Goal: Transaction & Acquisition: Subscribe to service/newsletter

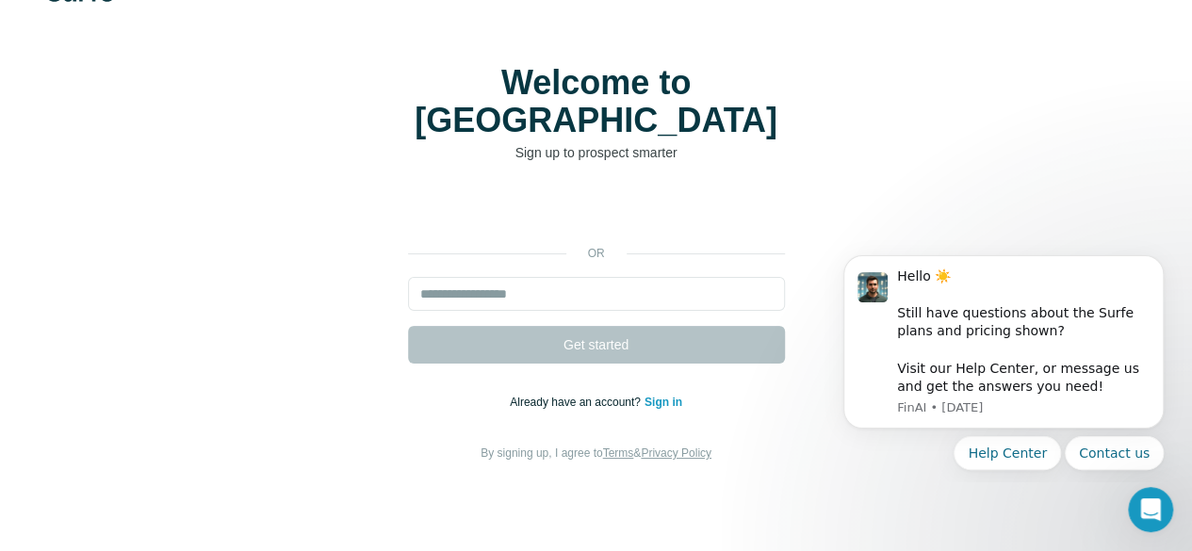
scroll to position [89, 0]
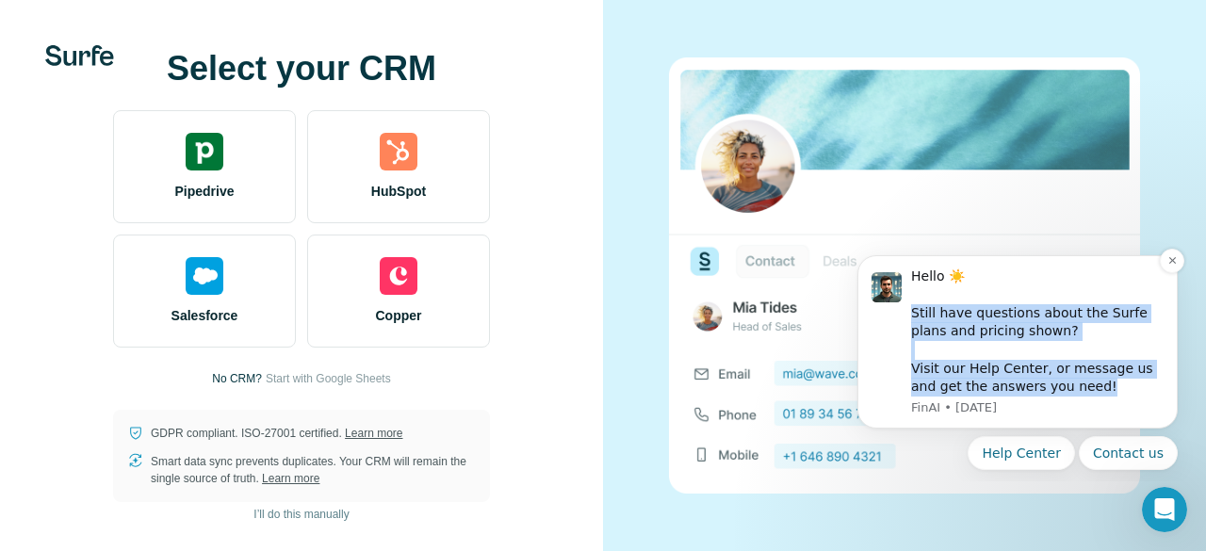
drag, startPoint x: 1108, startPoint y: 390, endPoint x: 897, endPoint y: 317, distance: 223.5
click at [897, 317] on div "Hello ☀️ ​ Still have questions about the Surfe plans and pricing shown? ​ Visi…" at bounding box center [1018, 342] width 292 height 149
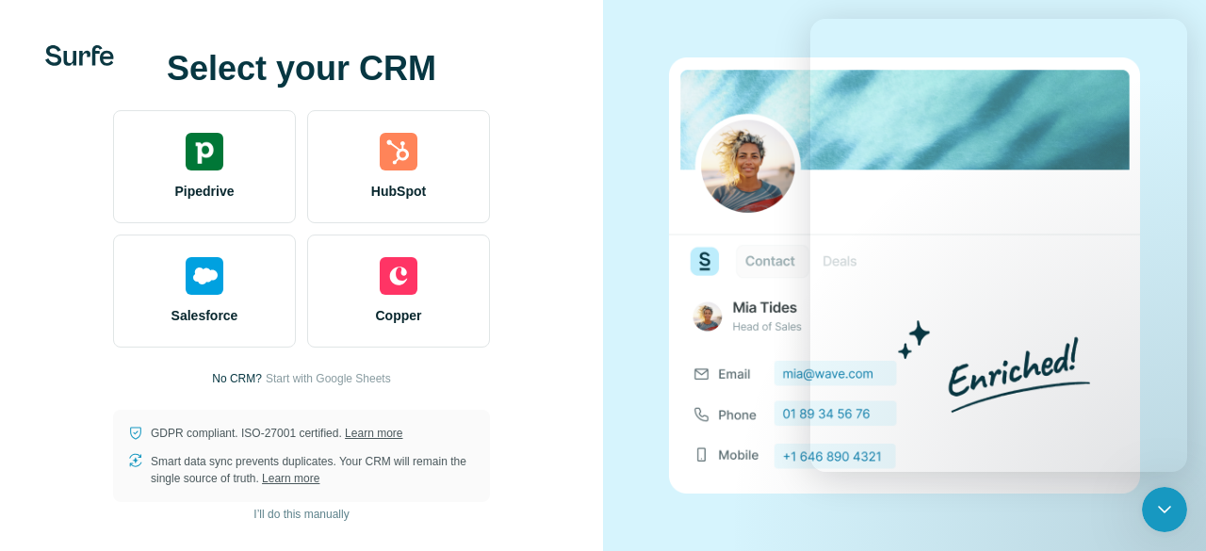
copy div "Still have questions about the Surfe plans and pricing shown? ​ Visit our Help …"
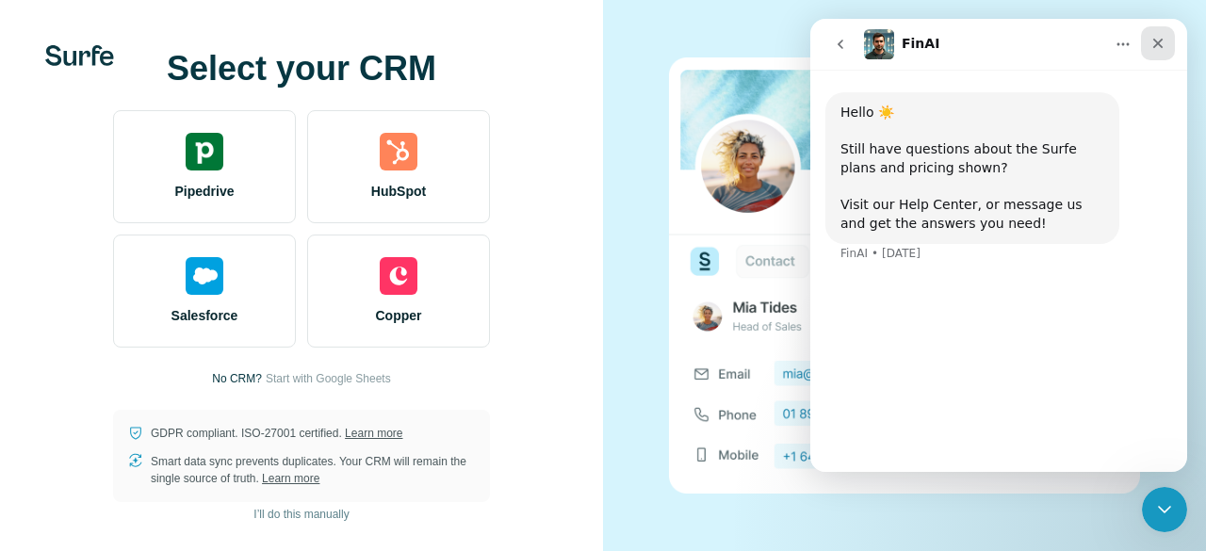
click at [1166, 39] on div "Close" at bounding box center [1158, 43] width 34 height 34
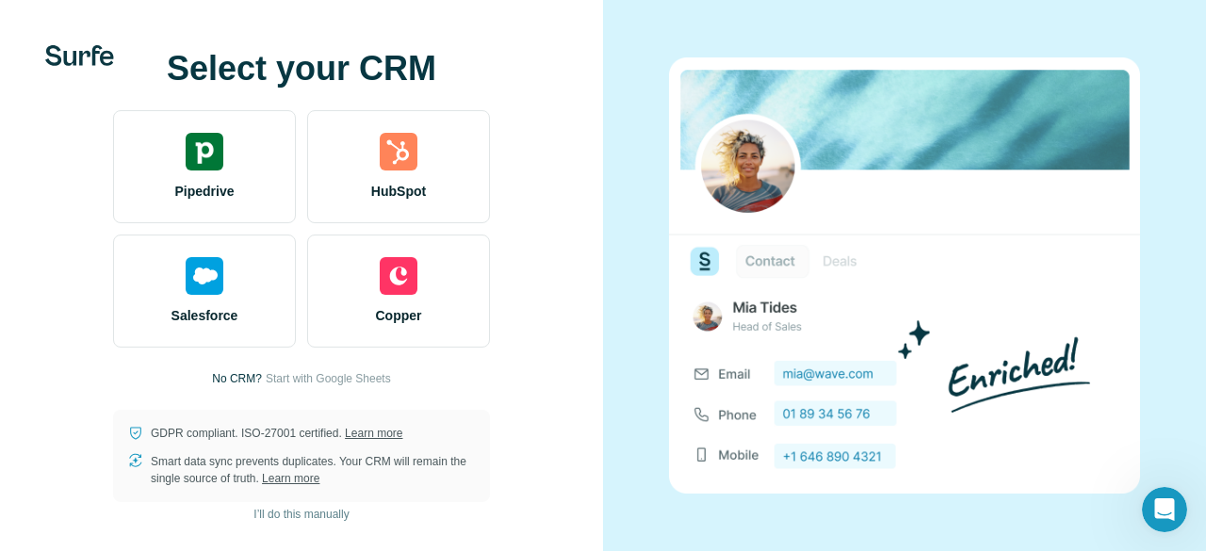
click at [78, 57] on img at bounding box center [79, 55] width 69 height 21
click at [699, 261] on img at bounding box center [904, 275] width 471 height 436
click at [1156, 502] on icon "Open Intercom Messenger" at bounding box center [1162, 507] width 31 height 31
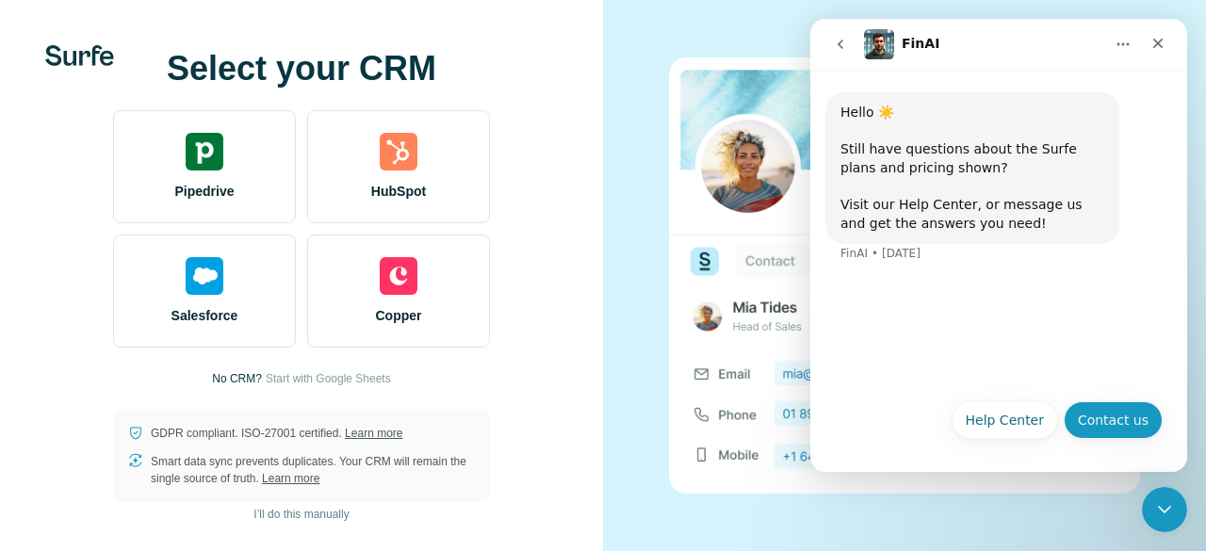
click at [1106, 427] on button "Contact us" at bounding box center [1113, 420] width 99 height 38
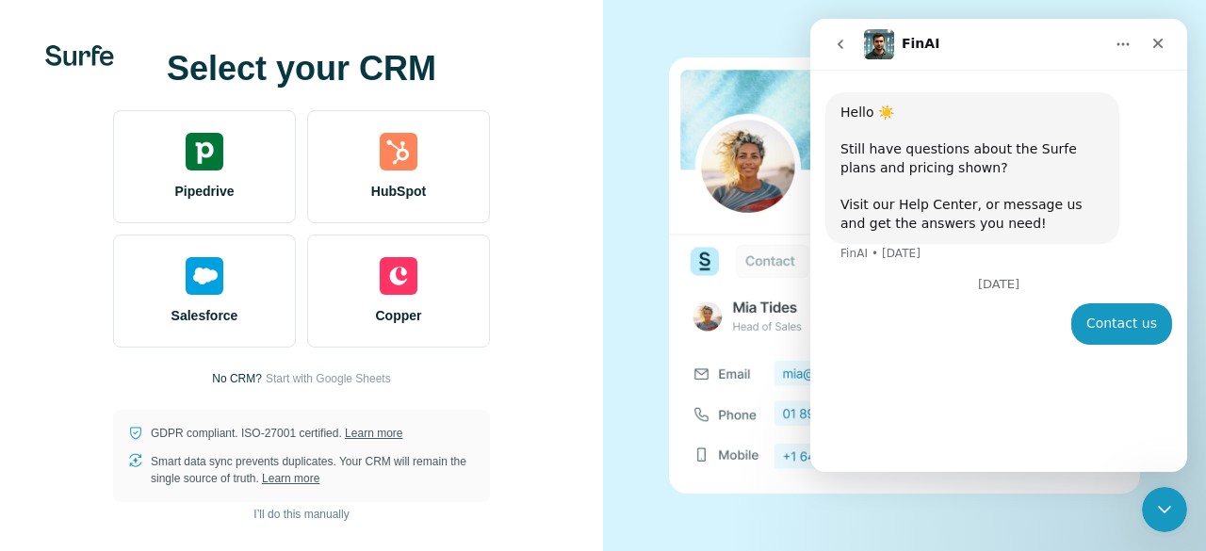
click at [1133, 330] on div "Contact us" at bounding box center [1121, 324] width 71 height 19
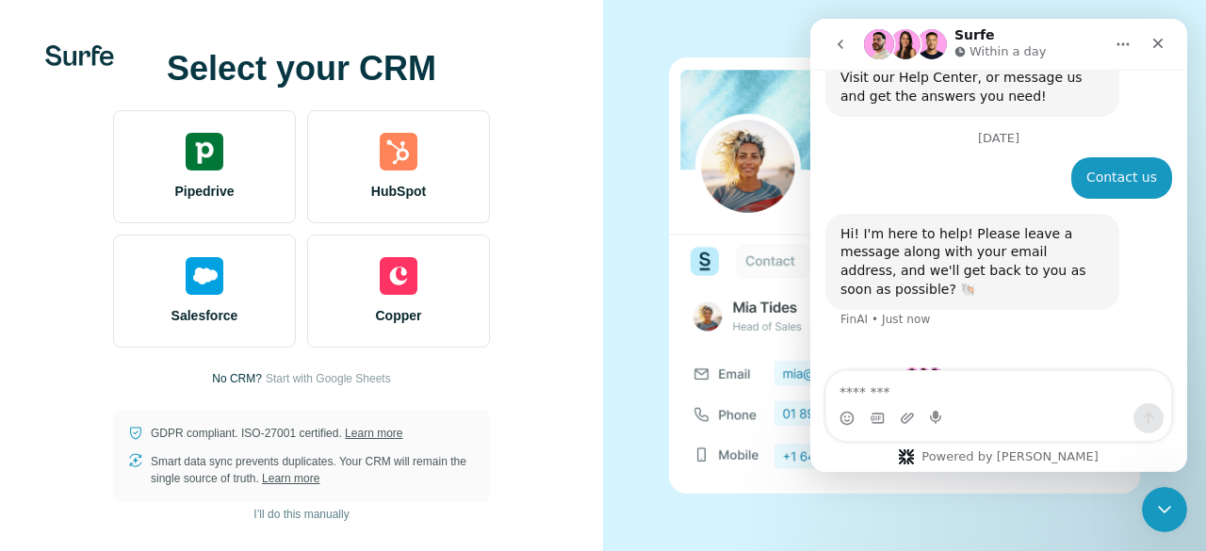
scroll to position [157, 0]
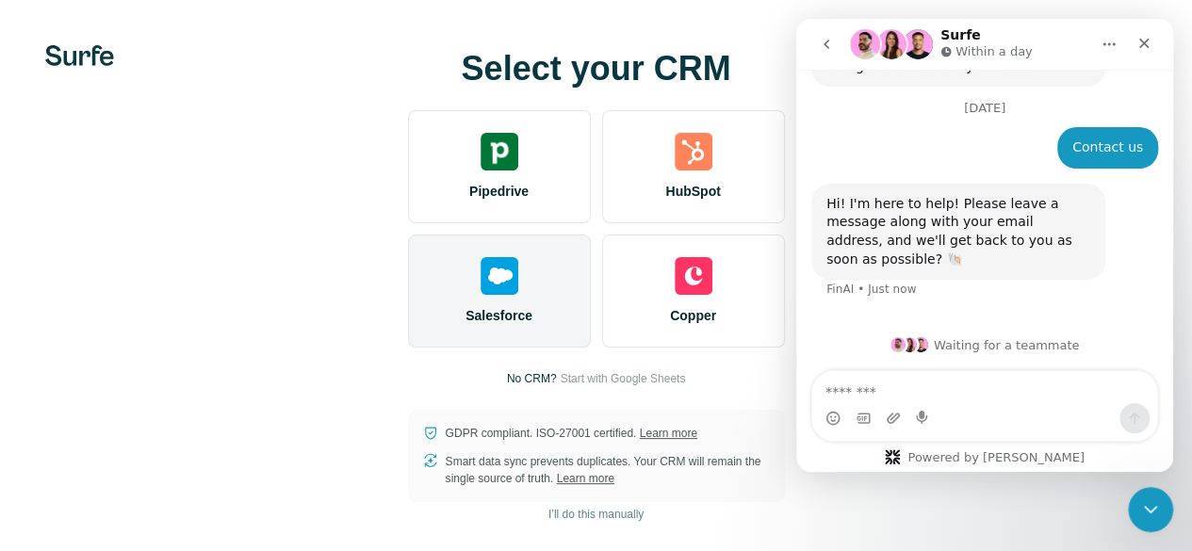
click at [408, 308] on div "Salesforce" at bounding box center [499, 291] width 183 height 113
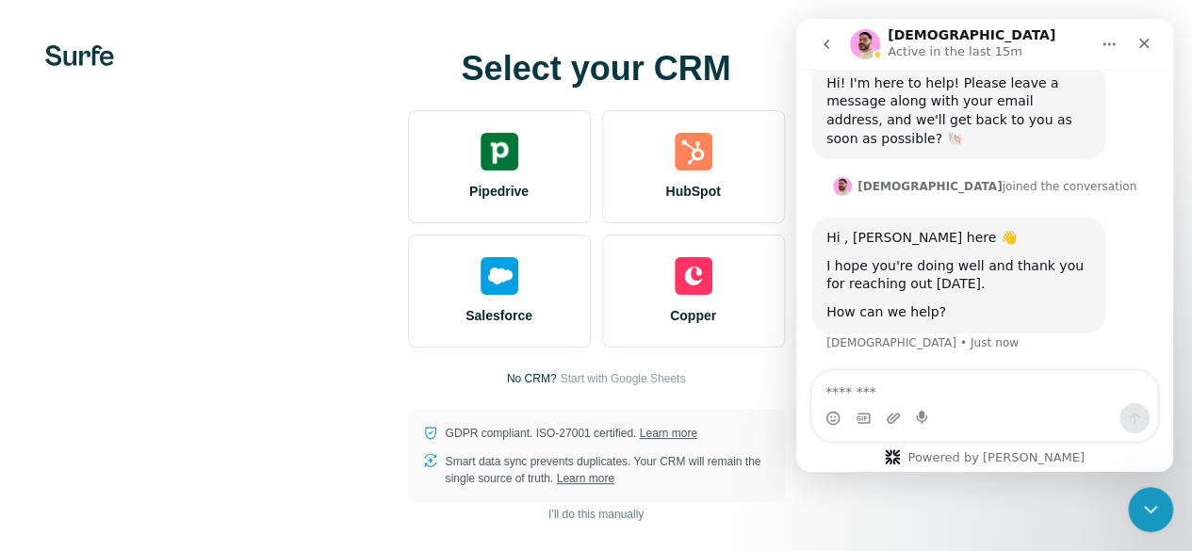
scroll to position [0, 0]
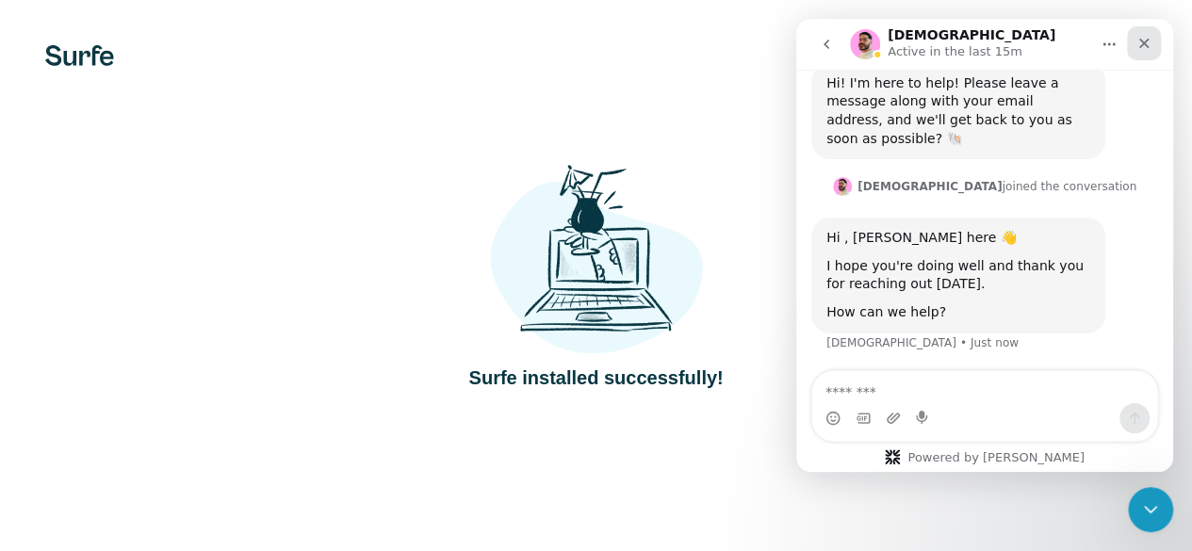
click at [1149, 48] on icon "Close" at bounding box center [1143, 43] width 15 height 15
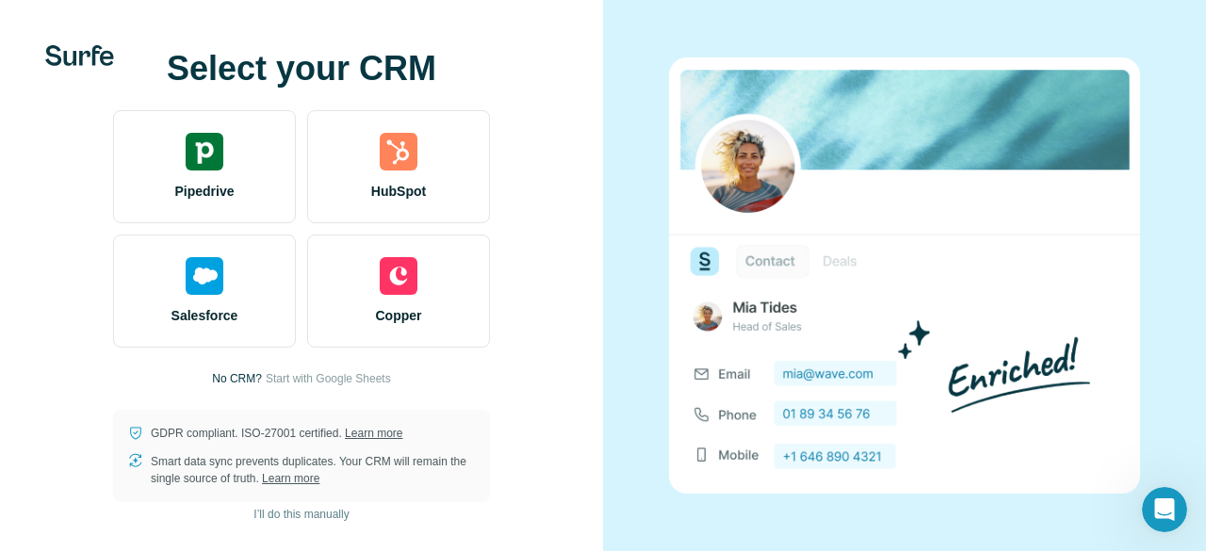
click at [71, 72] on div "Select your CRM Pipedrive HubSpot Salesforce Copper No CRM? Start with Google S…" at bounding box center [302, 276] width 528 height 452
click at [1182, 511] on div "Open Intercom Messenger" at bounding box center [1162, 507] width 62 height 62
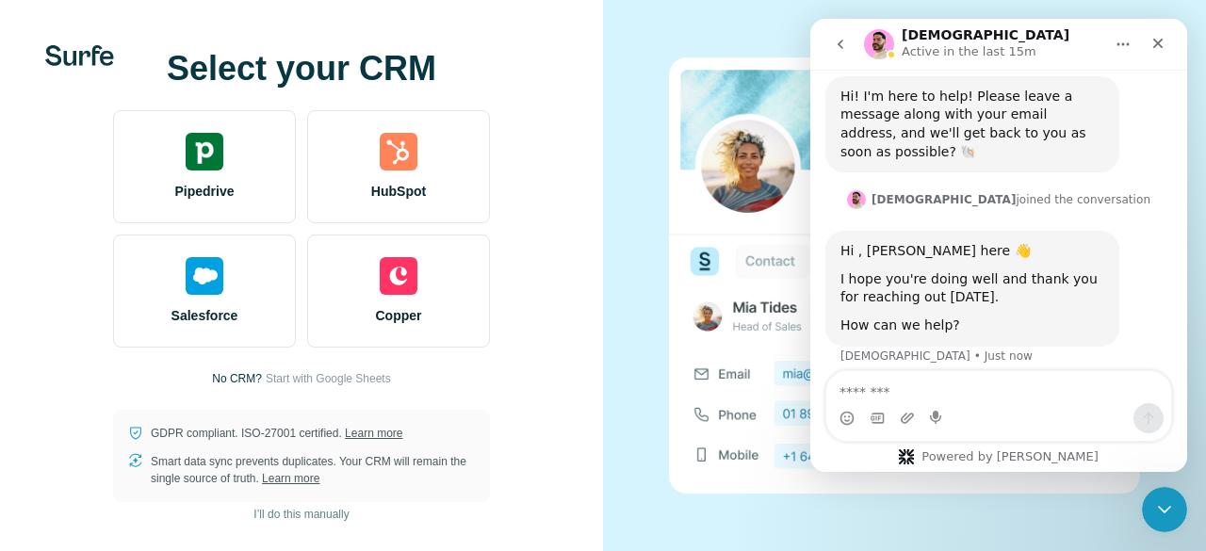
scroll to position [278, 0]
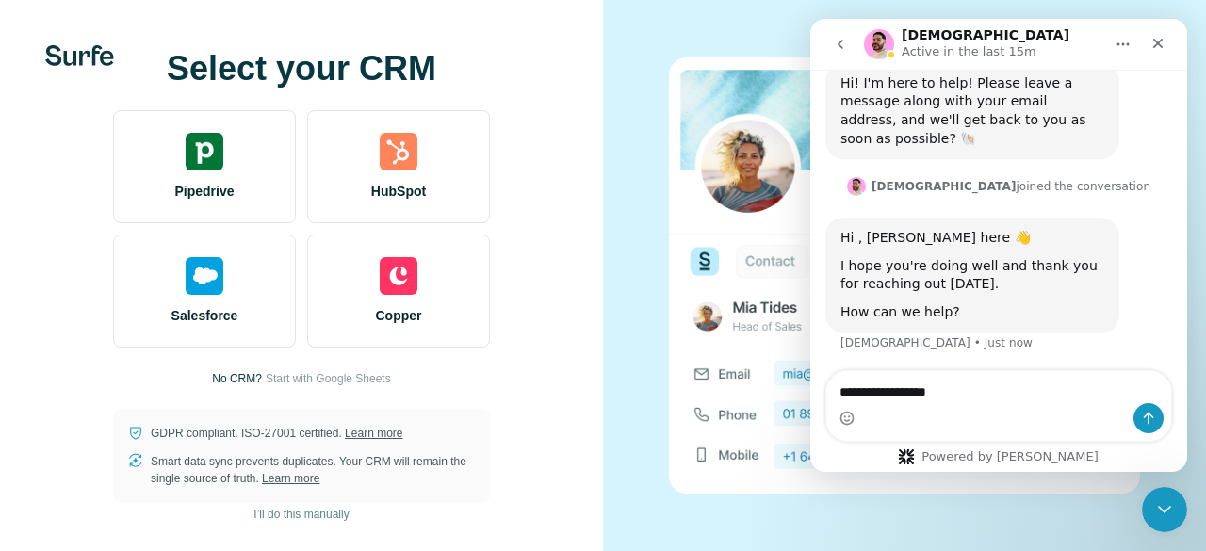
type textarea "**********"
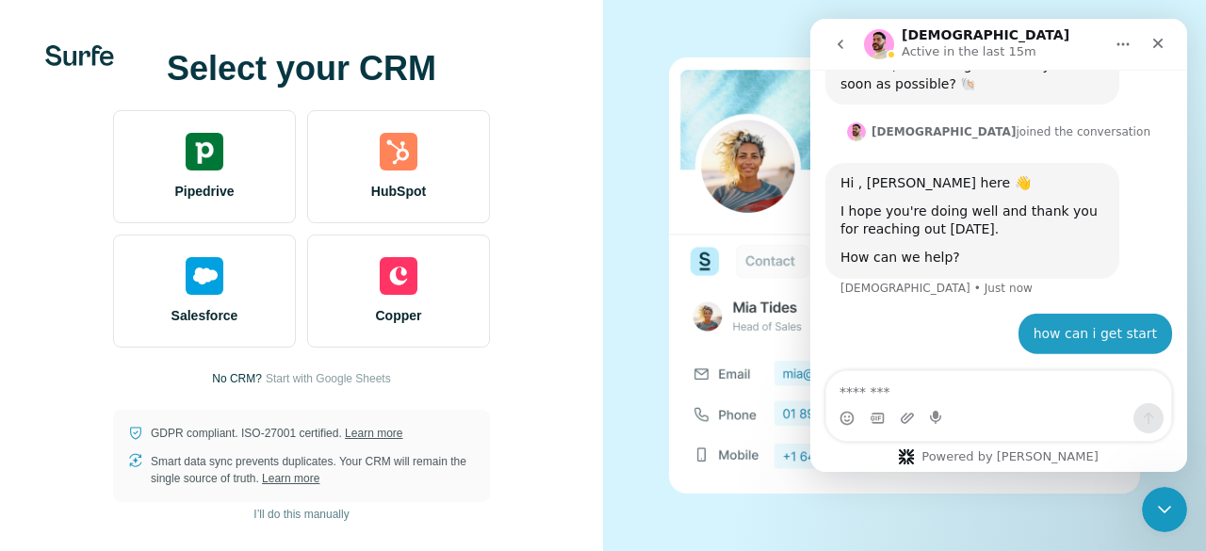
scroll to position [334, 0]
click at [95, 57] on img at bounding box center [79, 55] width 69 height 21
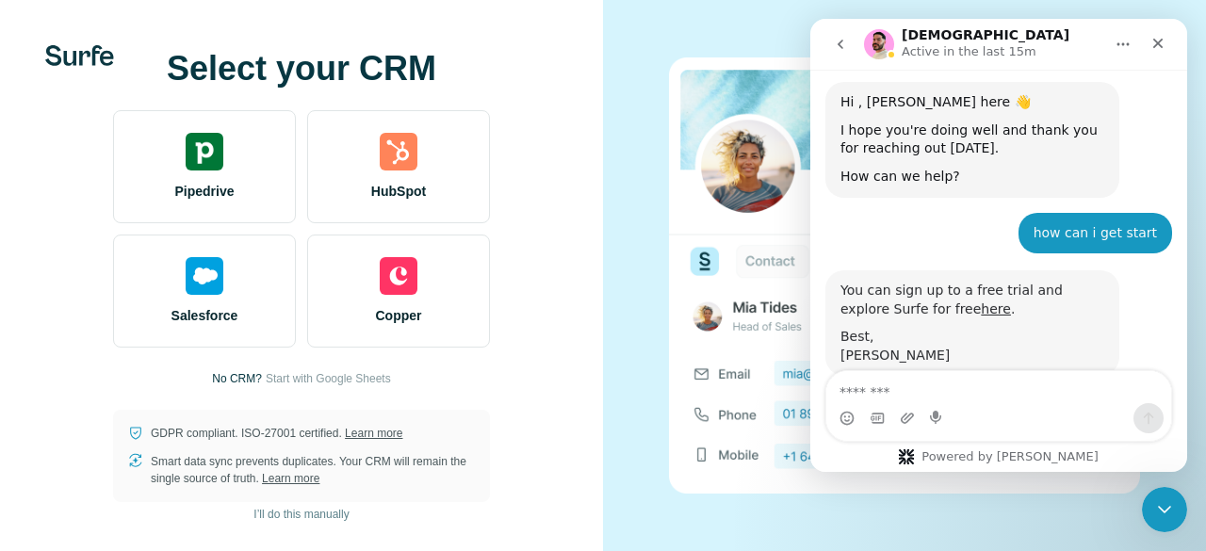
scroll to position [455, 0]
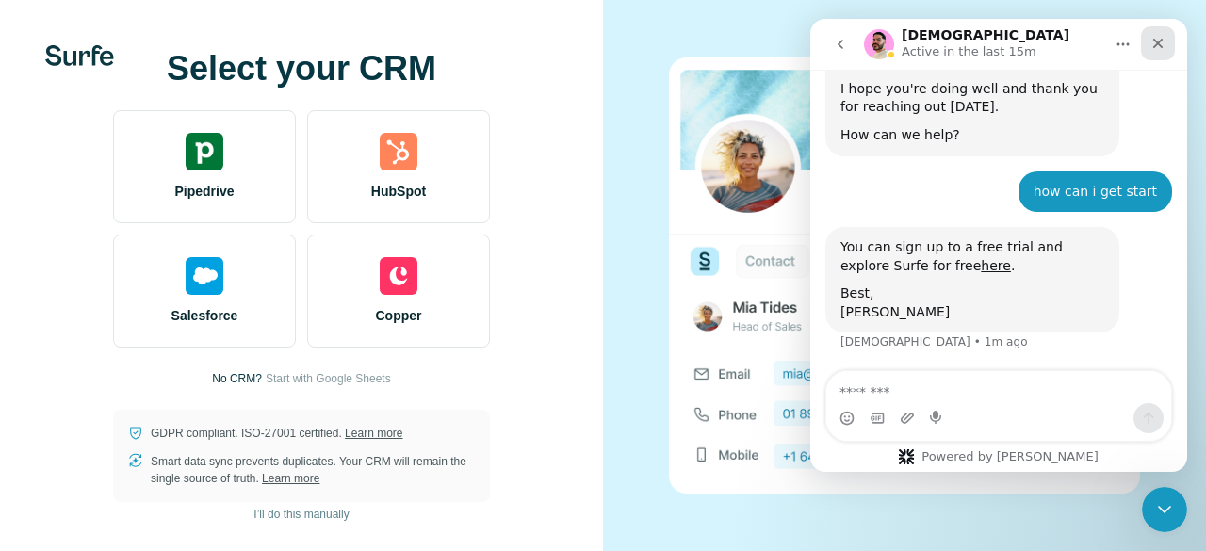
click at [1159, 47] on icon "Close" at bounding box center [1157, 43] width 15 height 15
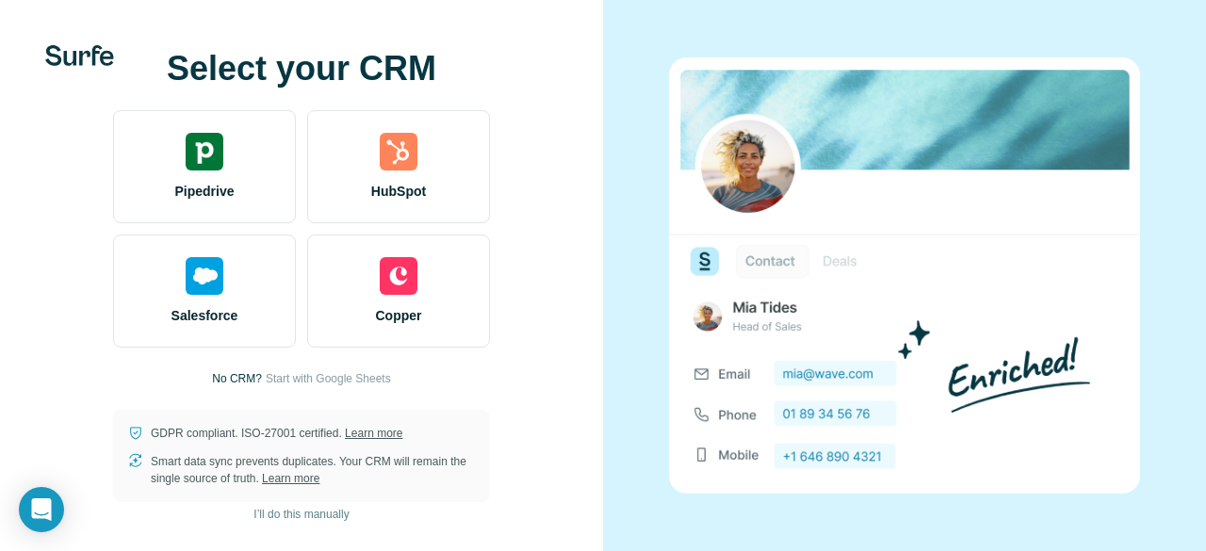
click at [829, 310] on img at bounding box center [904, 275] width 471 height 436
click at [759, 259] on img at bounding box center [904, 275] width 471 height 436
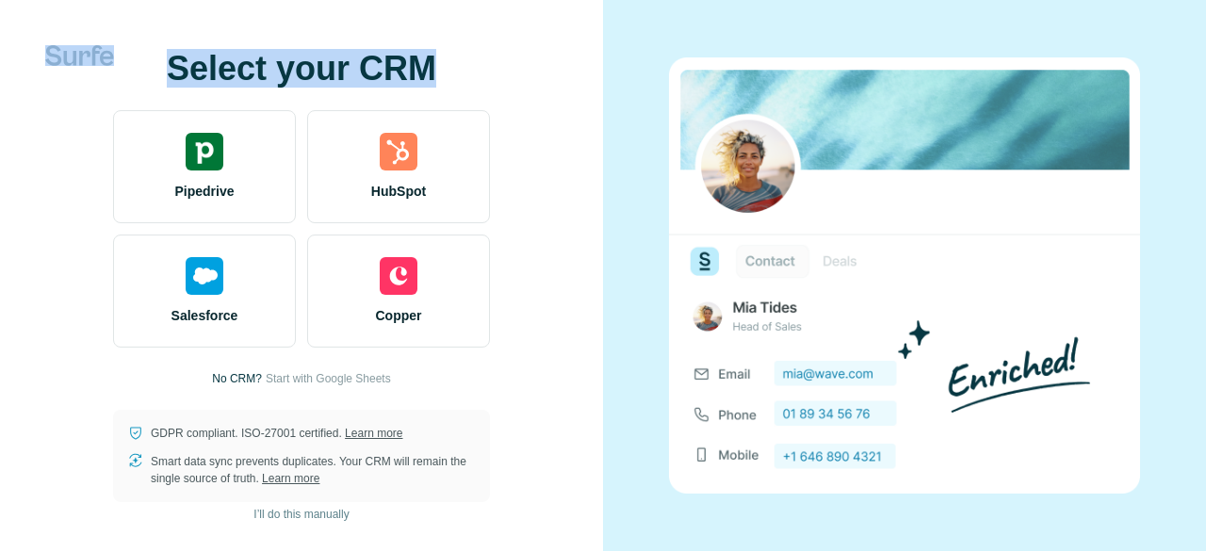
drag, startPoint x: 452, startPoint y: 73, endPoint x: 185, endPoint y: 64, distance: 267.7
click at [185, 64] on div "Select your CRM Pipedrive HubSpot Salesforce Copper No CRM? Start with Google S…" at bounding box center [301, 275] width 603 height 551
copy div "Select your CRM"
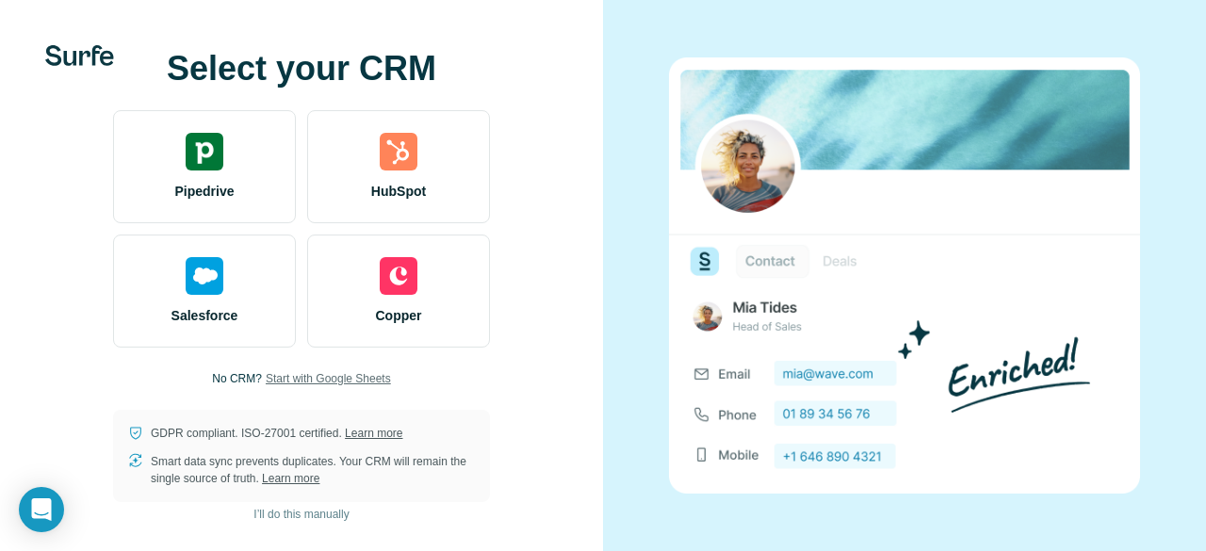
click at [355, 378] on span "Start with Google Sheets" at bounding box center [328, 378] width 125 height 17
